Goal: Transaction & Acquisition: Download file/media

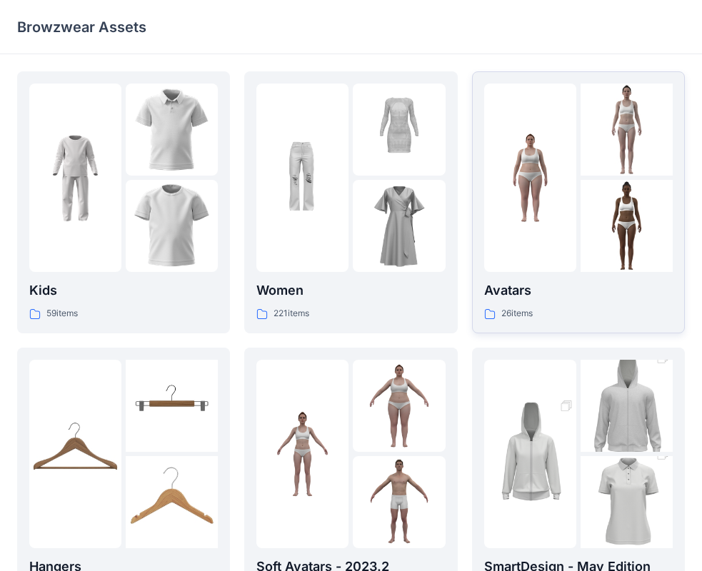
scroll to position [71, 0]
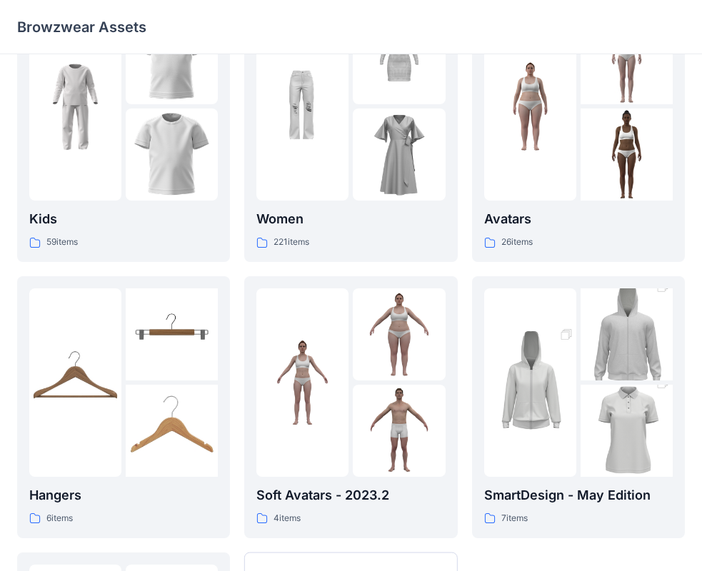
click at [317, 492] on p "Soft Avatars - 2023.2" at bounding box center [350, 496] width 189 height 20
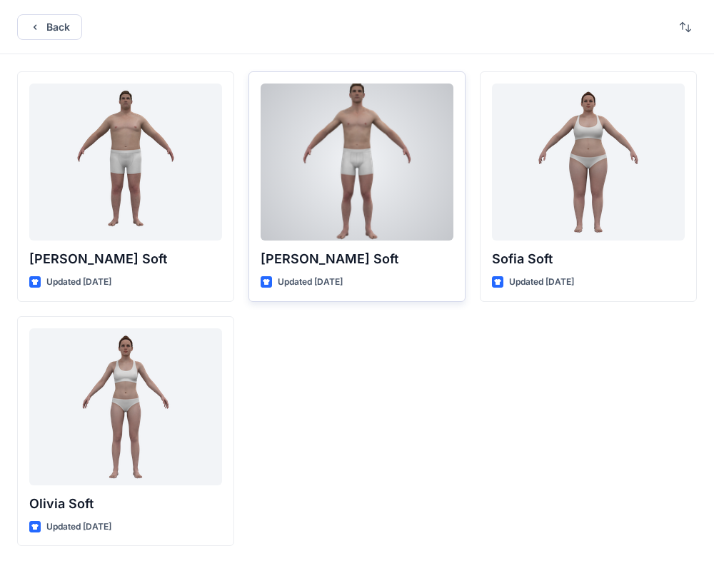
click at [378, 171] on div at bounding box center [357, 162] width 193 height 157
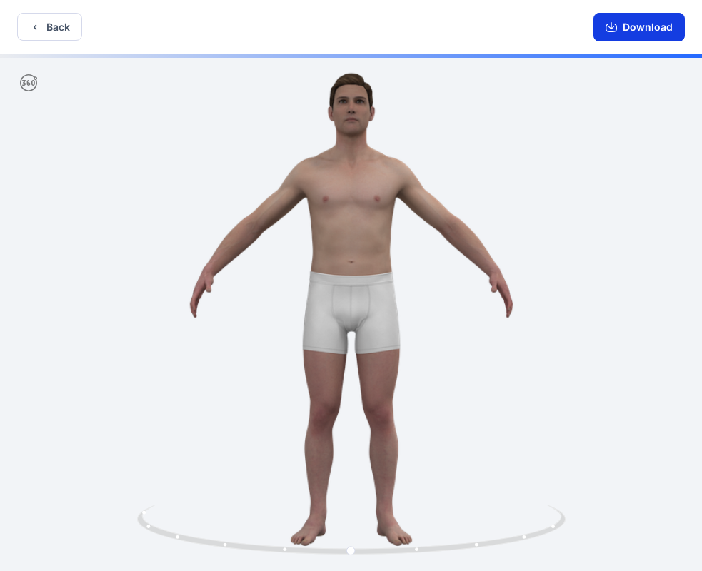
click at [641, 25] on button "Download" at bounding box center [638, 27] width 91 height 29
click at [47, 24] on button "Back" at bounding box center [49, 27] width 65 height 28
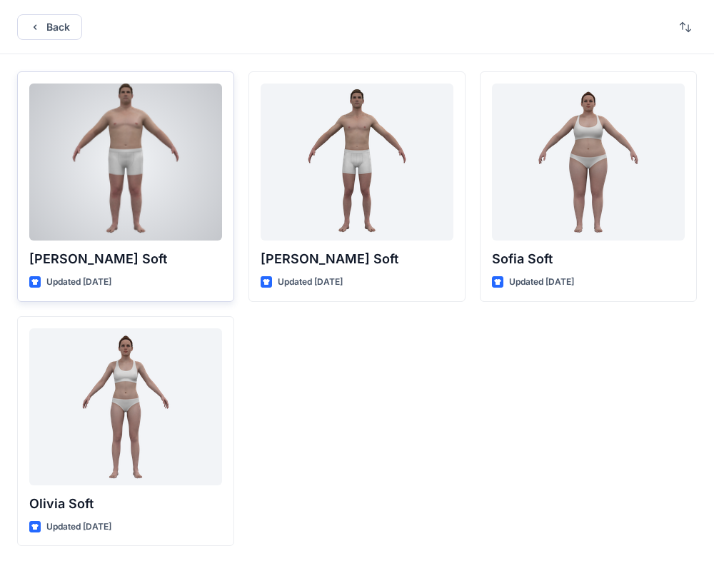
click at [139, 143] on div at bounding box center [125, 162] width 193 height 157
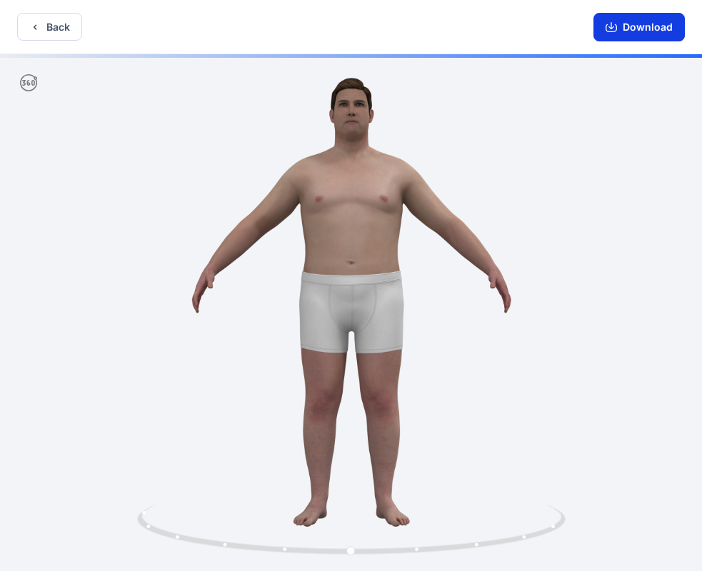
click at [652, 25] on button "Download" at bounding box center [638, 27] width 91 height 29
click at [53, 28] on button "Back" at bounding box center [49, 27] width 65 height 28
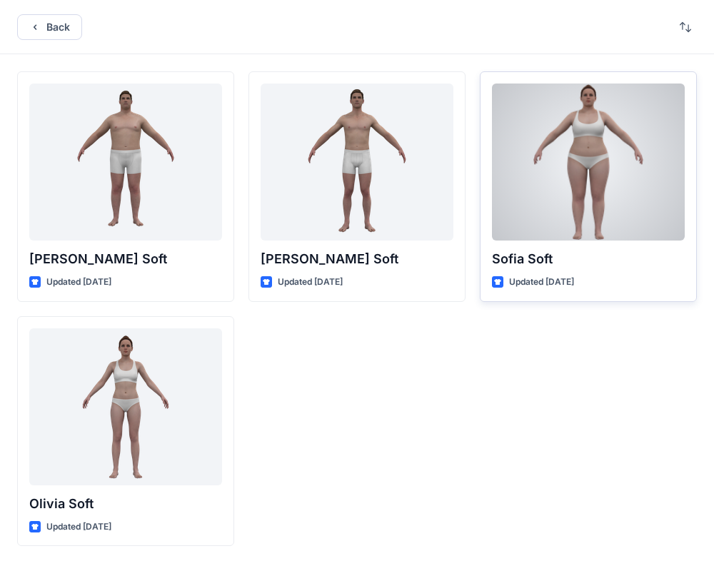
click at [565, 171] on div at bounding box center [588, 162] width 193 height 157
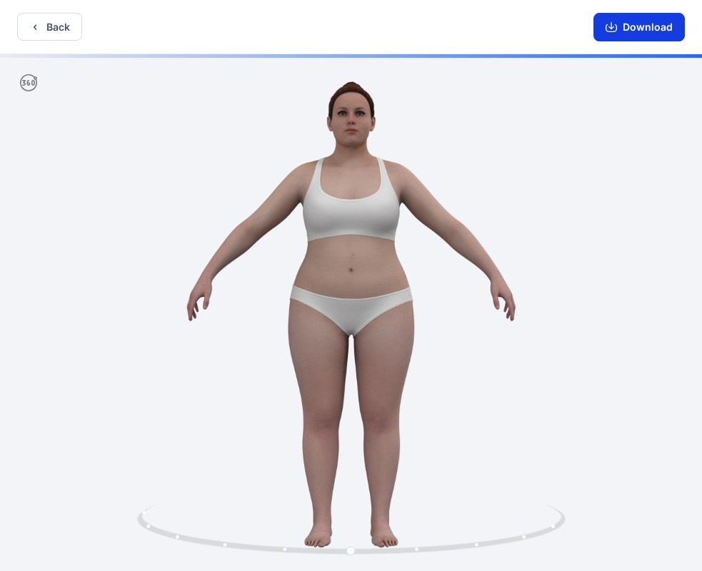
click at [650, 29] on button "Download" at bounding box center [638, 27] width 91 height 29
click at [35, 29] on icon "button" at bounding box center [34, 26] width 11 height 11
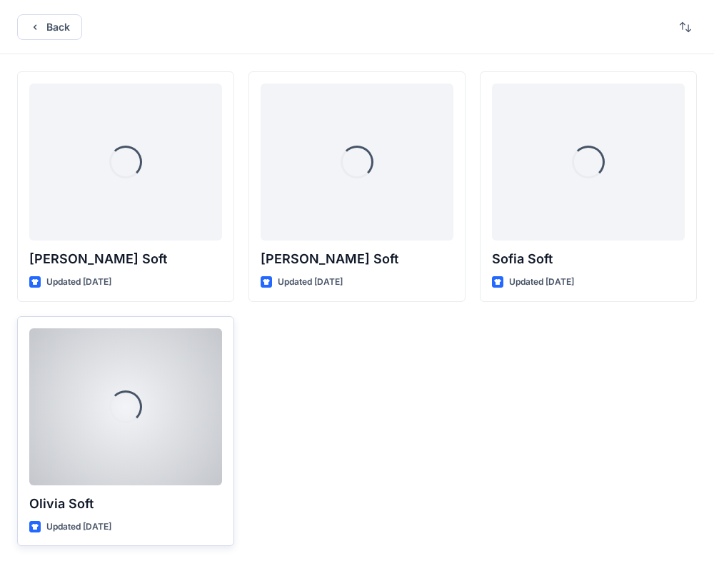
click at [163, 388] on div "Loading..." at bounding box center [125, 406] width 193 height 157
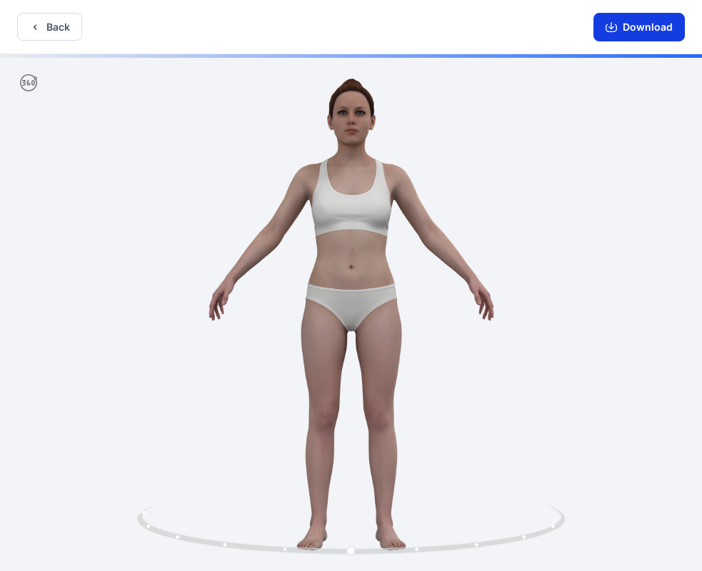
click at [638, 30] on button "Download" at bounding box center [638, 27] width 91 height 29
click at [49, 18] on button "Back" at bounding box center [49, 27] width 65 height 28
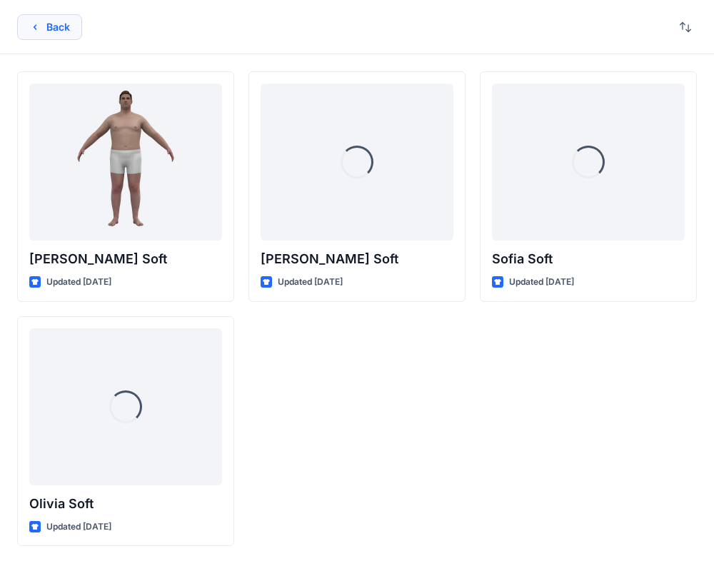
click at [36, 24] on icon "button" at bounding box center [34, 26] width 11 height 11
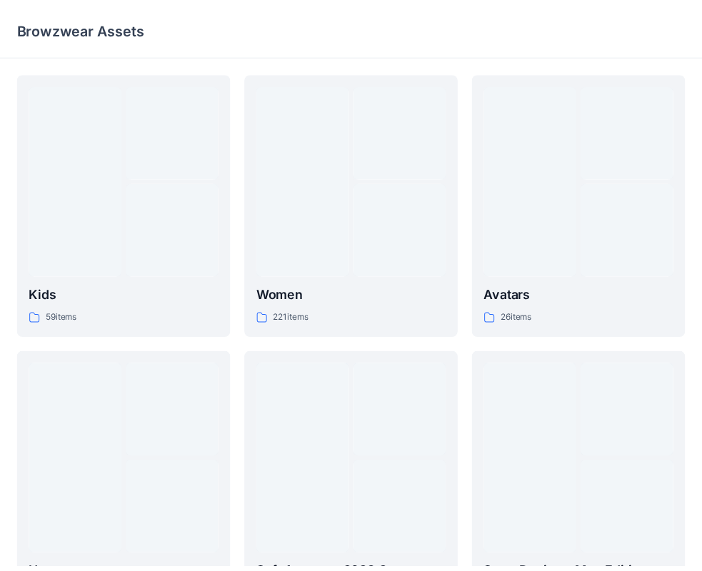
scroll to position [71, 0]
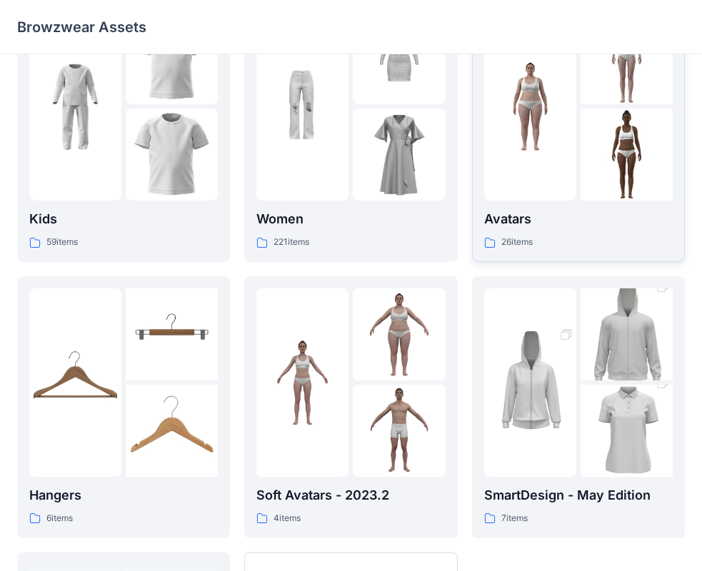
click at [531, 216] on p "Avatars" at bounding box center [578, 219] width 189 height 20
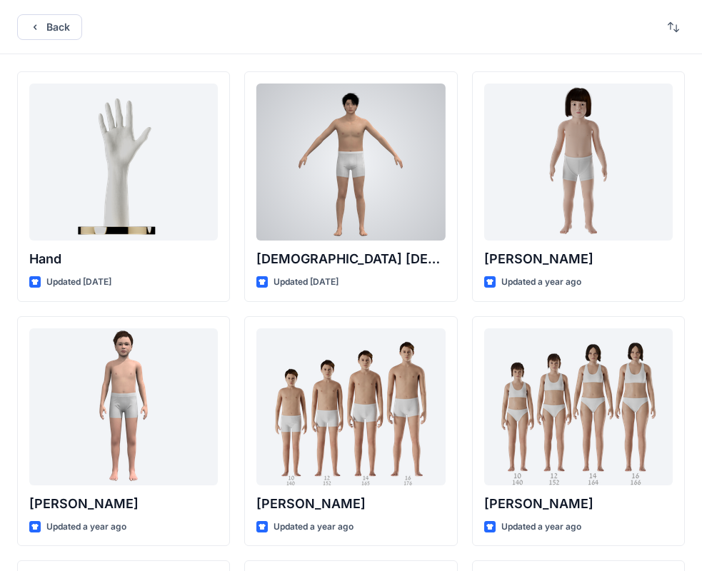
drag, startPoint x: 356, startPoint y: 175, endPoint x: 361, endPoint y: 183, distance: 9.3
click at [356, 175] on div at bounding box center [350, 162] width 189 height 157
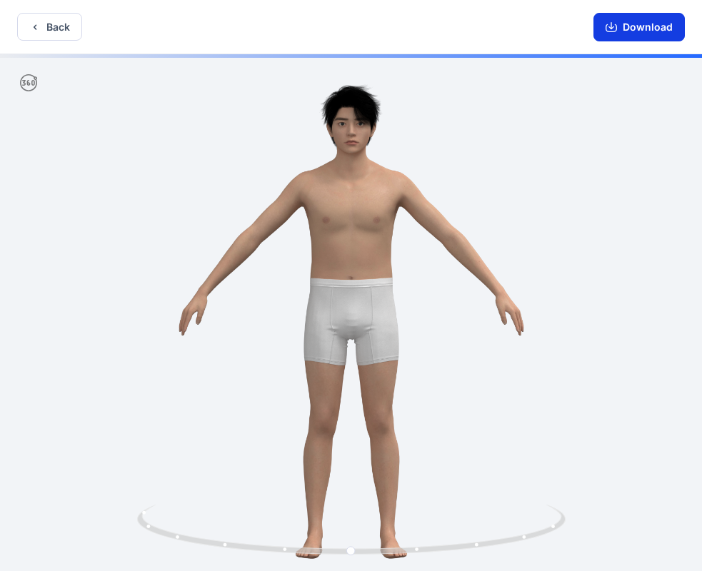
click at [628, 26] on button "Download" at bounding box center [638, 27] width 91 height 29
click at [48, 33] on button "Back" at bounding box center [49, 27] width 65 height 28
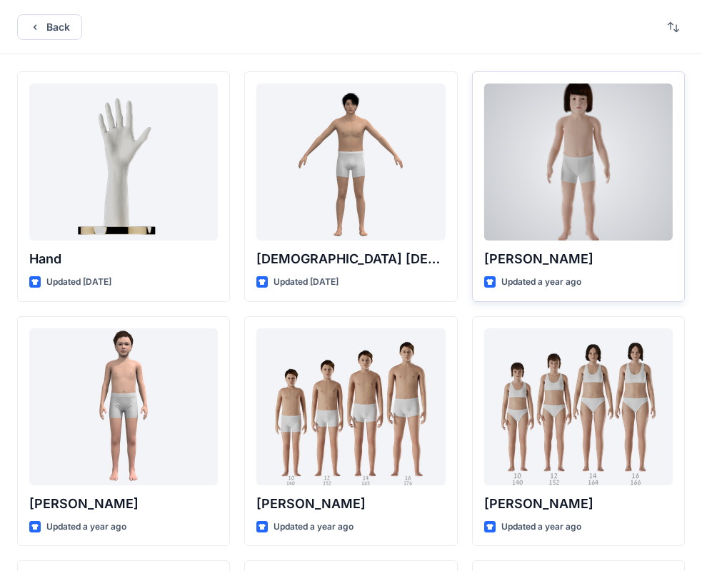
click at [576, 158] on div at bounding box center [578, 162] width 189 height 157
